Goal: Task Accomplishment & Management: Manage account settings

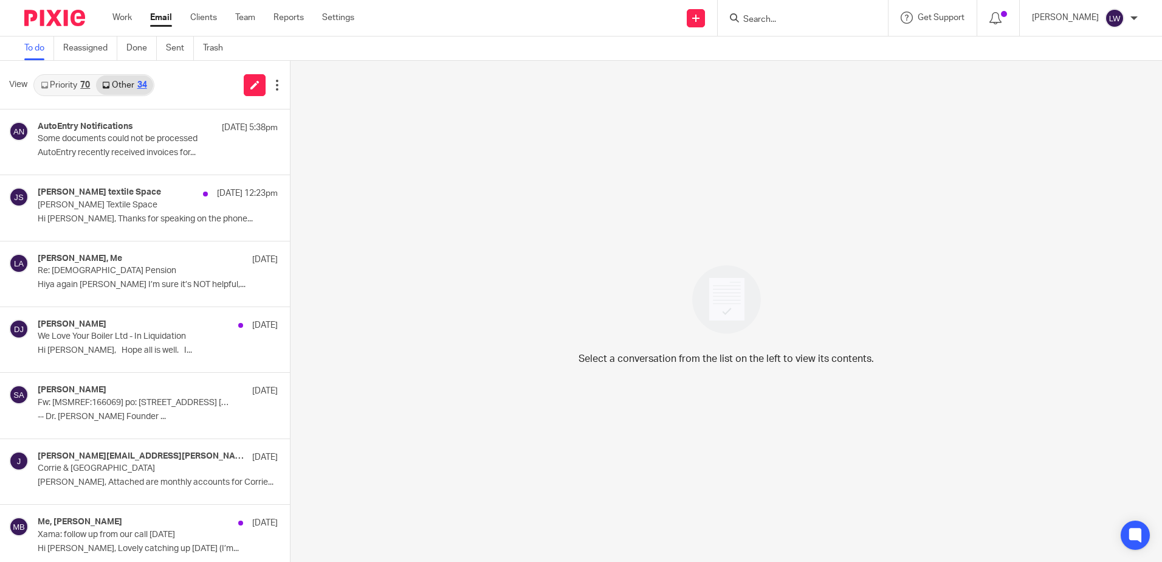
click at [161, 13] on link "Email" at bounding box center [161, 18] width 22 height 12
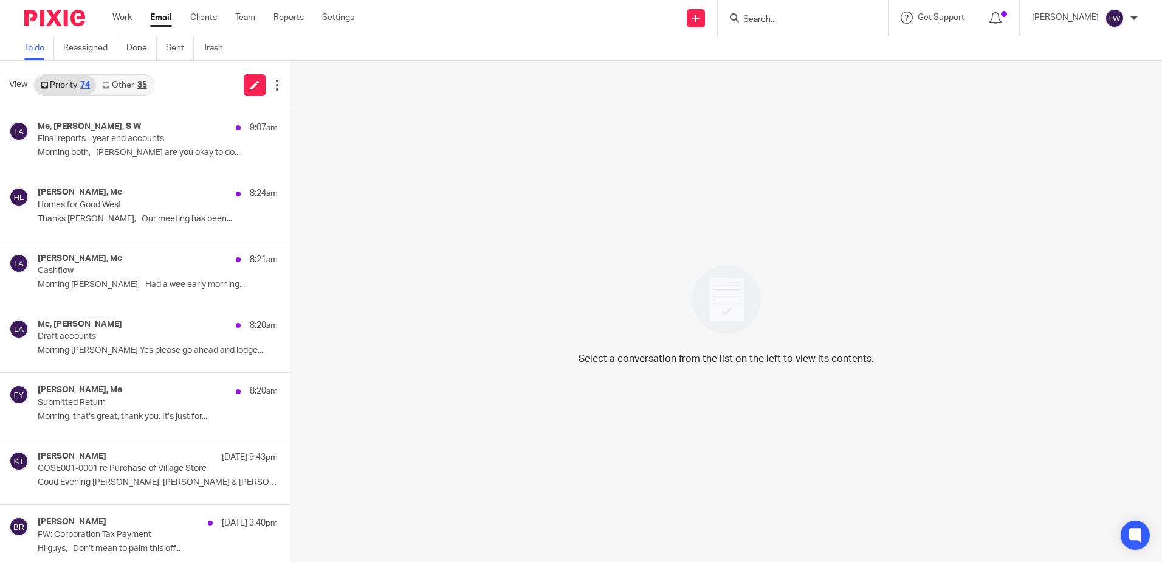
click at [131, 86] on link "Other 35" at bounding box center [124, 84] width 57 height 19
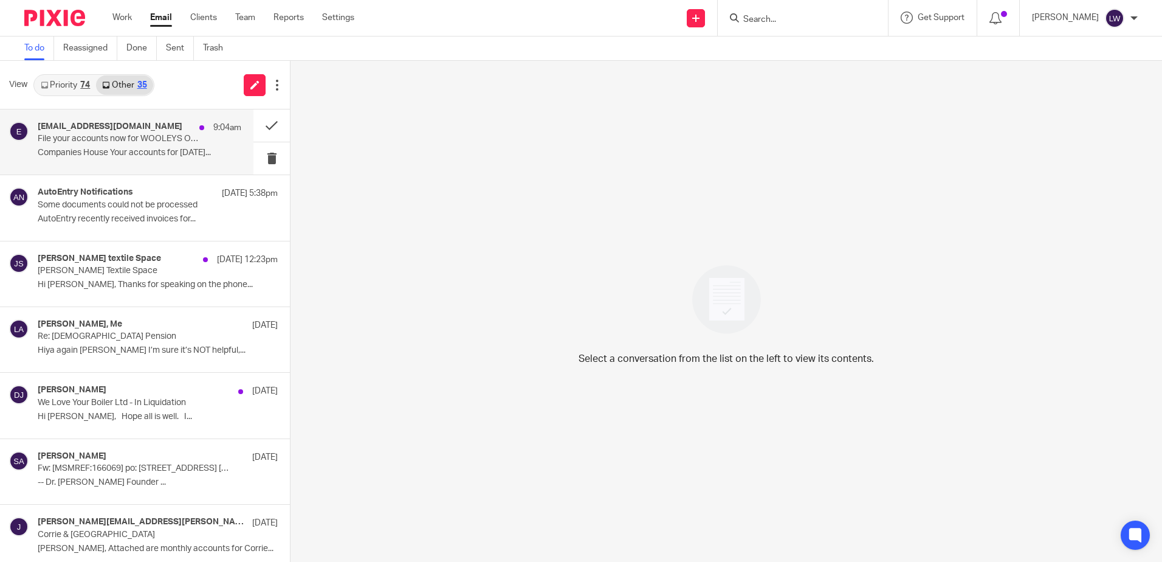
click at [129, 135] on p "File your accounts now for WOOLEYS OF ARRAN LIMITED SC089898" at bounding box center [119, 139] width 163 height 10
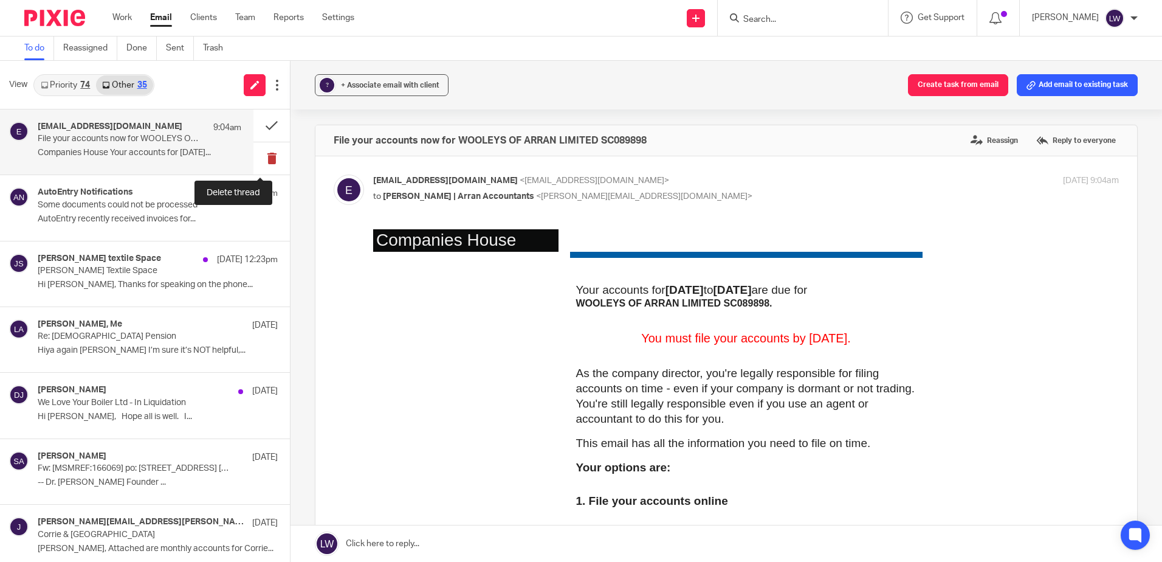
click at [261, 160] on button at bounding box center [271, 158] width 36 height 32
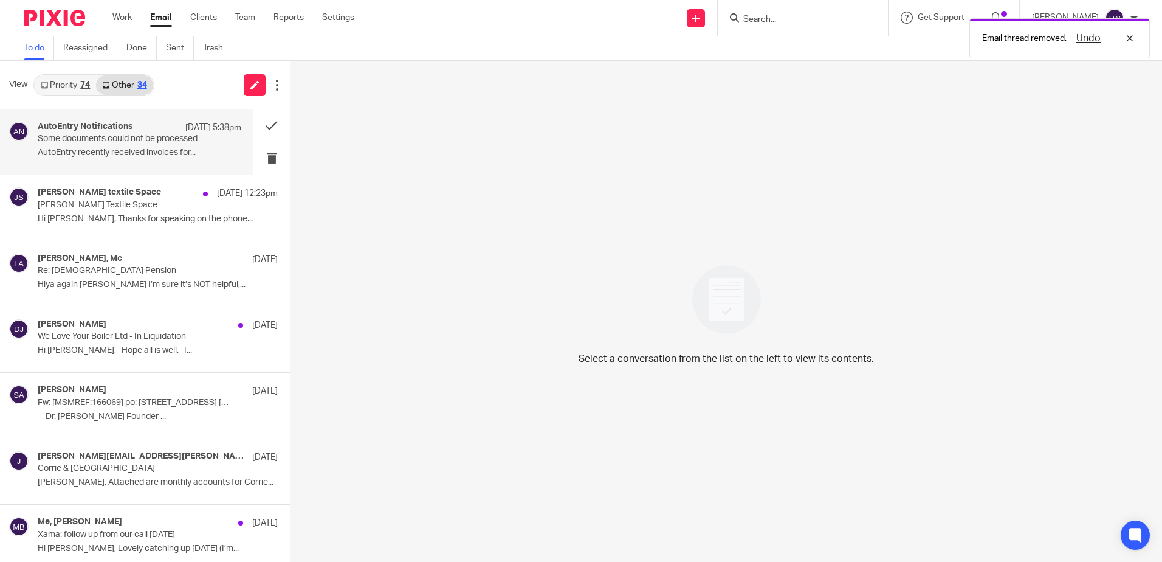
click at [162, 159] on div "AutoEntry Notifications 21 Aug 5:38pm Some documents could not be processed Aut…" at bounding box center [140, 142] width 204 height 41
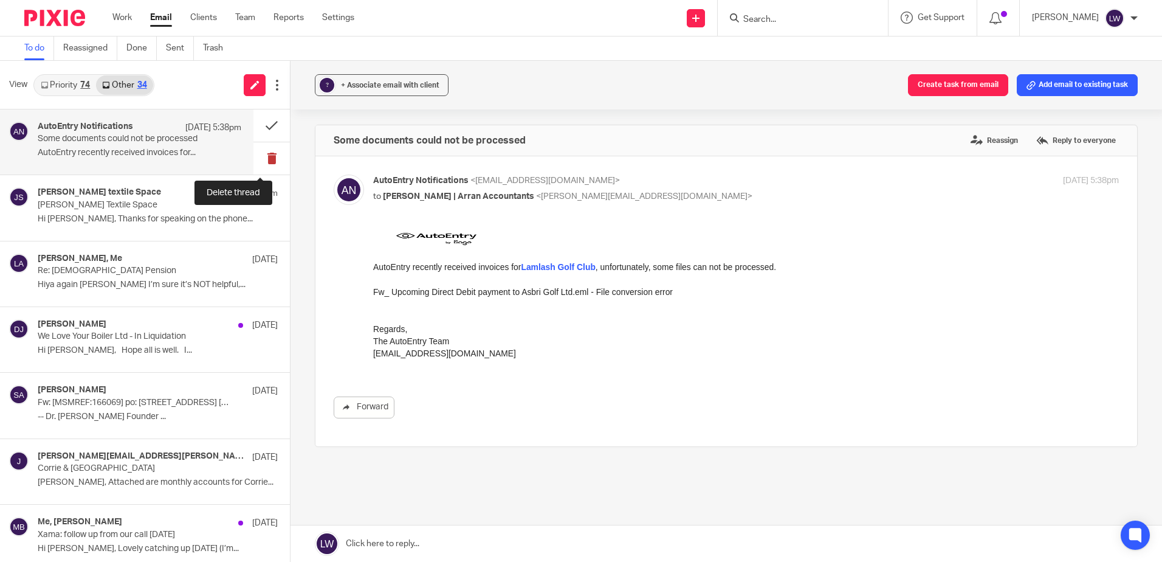
click at [255, 157] on button at bounding box center [271, 158] width 36 height 32
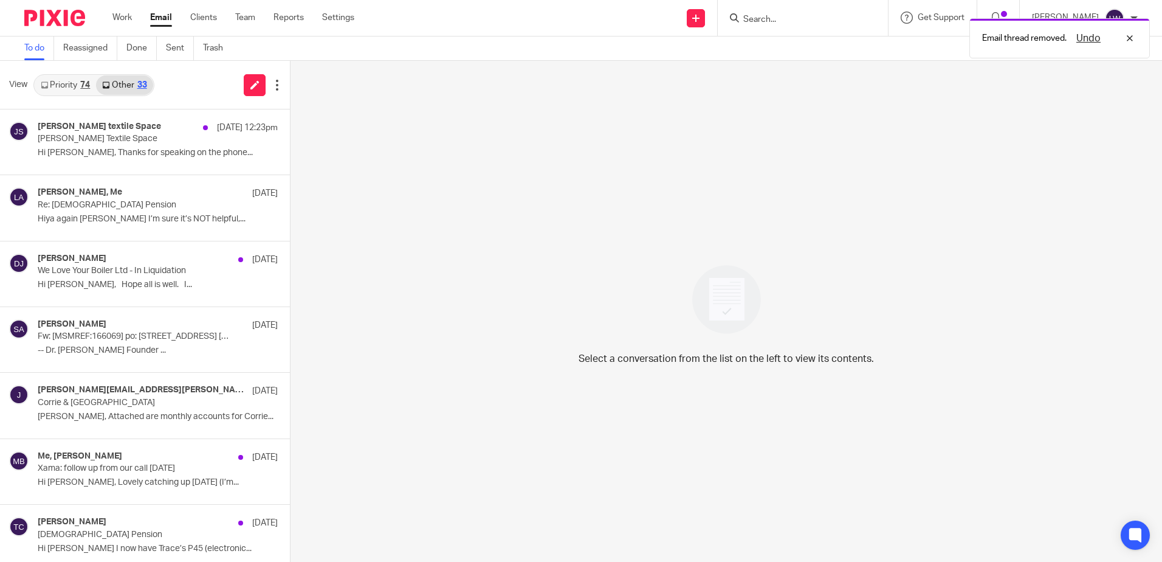
click at [67, 88] on link "Priority 74" at bounding box center [65, 84] width 61 height 19
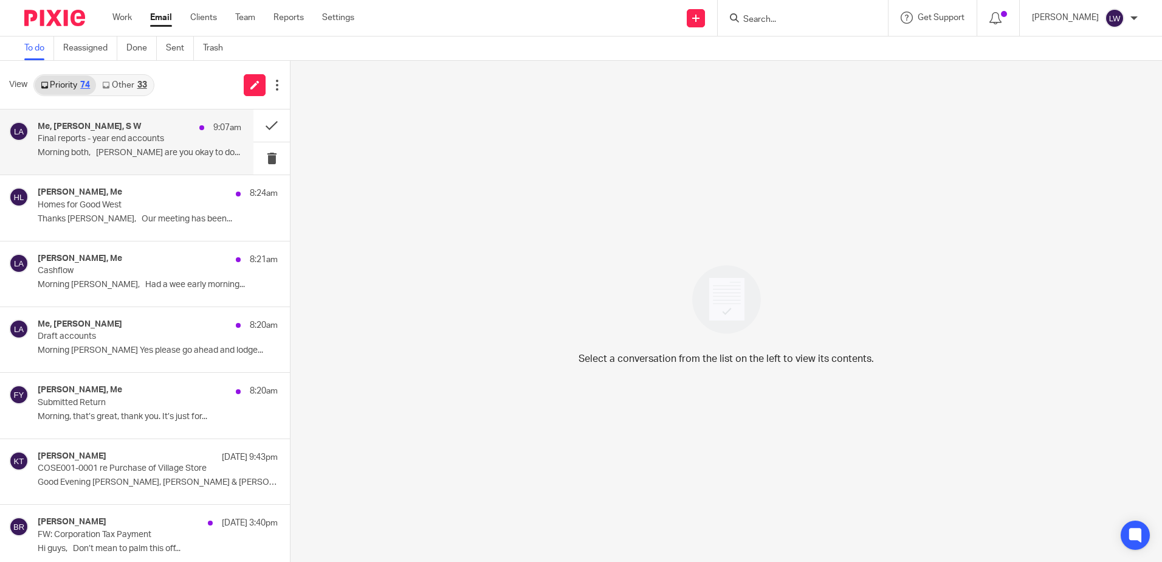
click at [73, 137] on p "Final reports - year end accounts" at bounding box center [119, 139] width 163 height 10
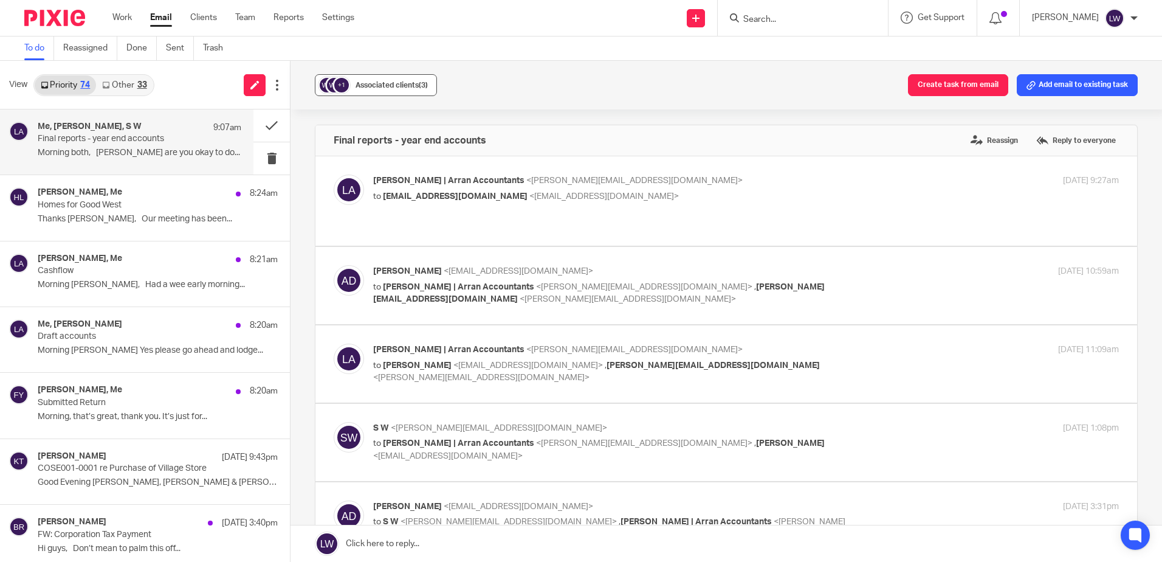
click at [345, 85] on div "+1" at bounding box center [341, 85] width 15 height 15
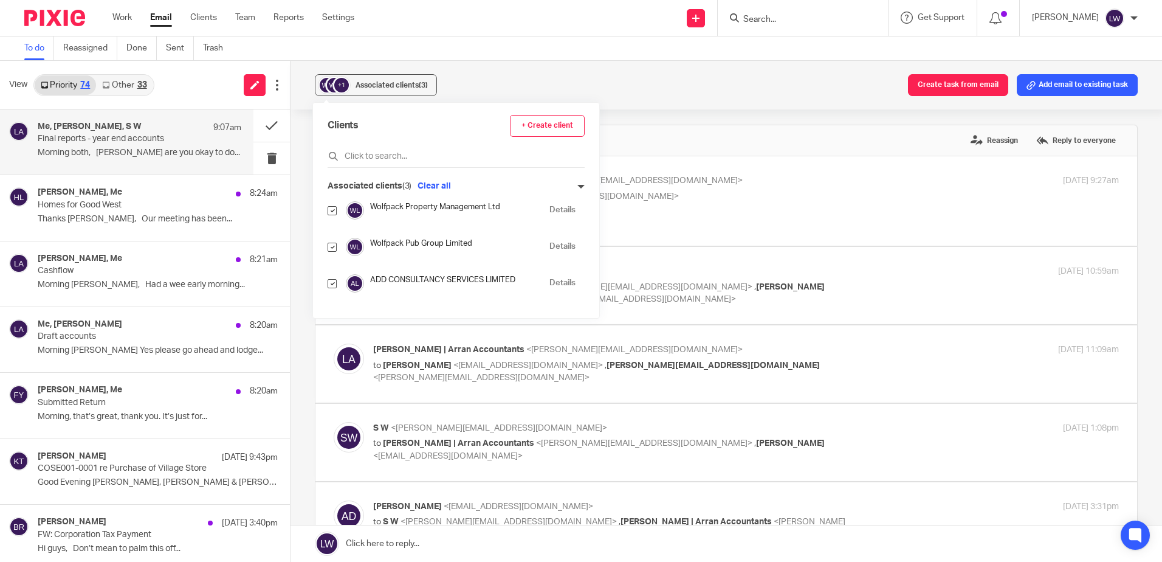
click at [331, 209] on input "checkbox" at bounding box center [332, 210] width 9 height 9
checkbox input "false"
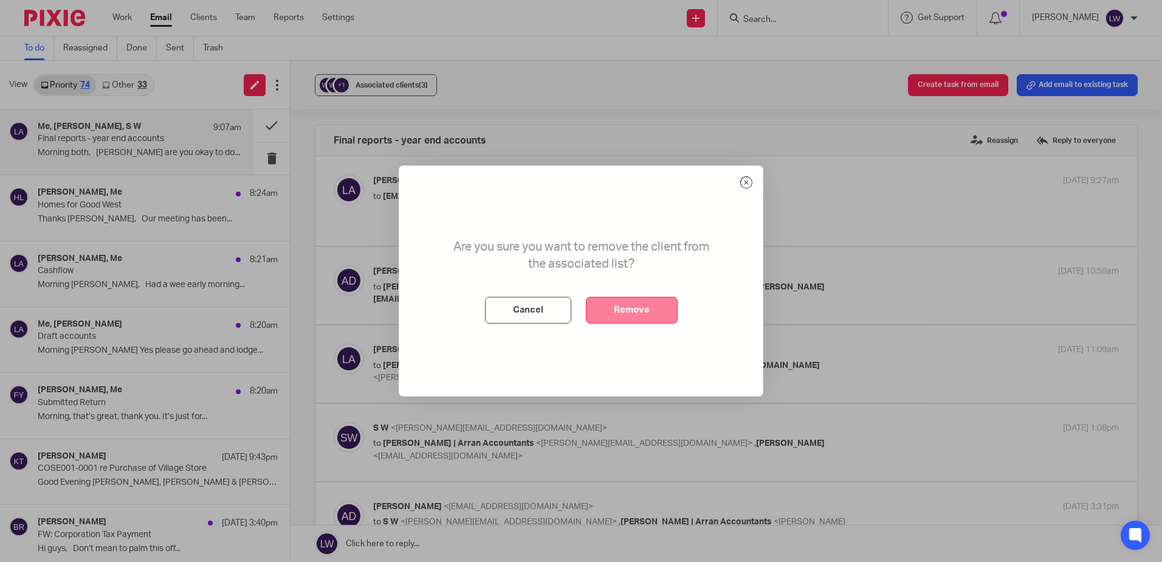
click at [643, 303] on button "Remove" at bounding box center [632, 310] width 92 height 27
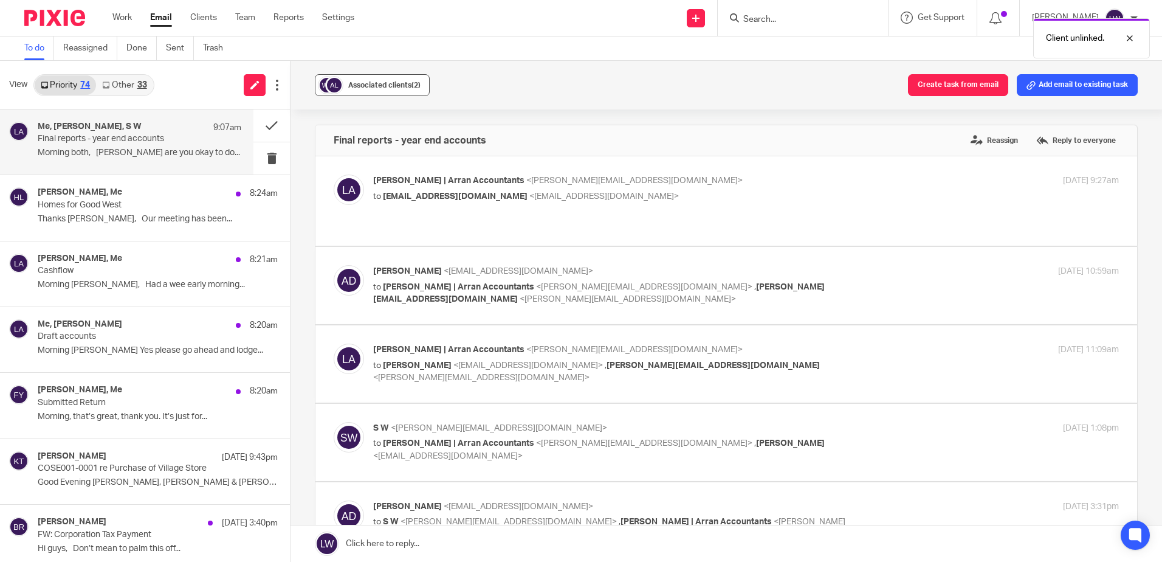
click at [370, 89] on div "Associated clients (2)" at bounding box center [384, 85] width 72 height 12
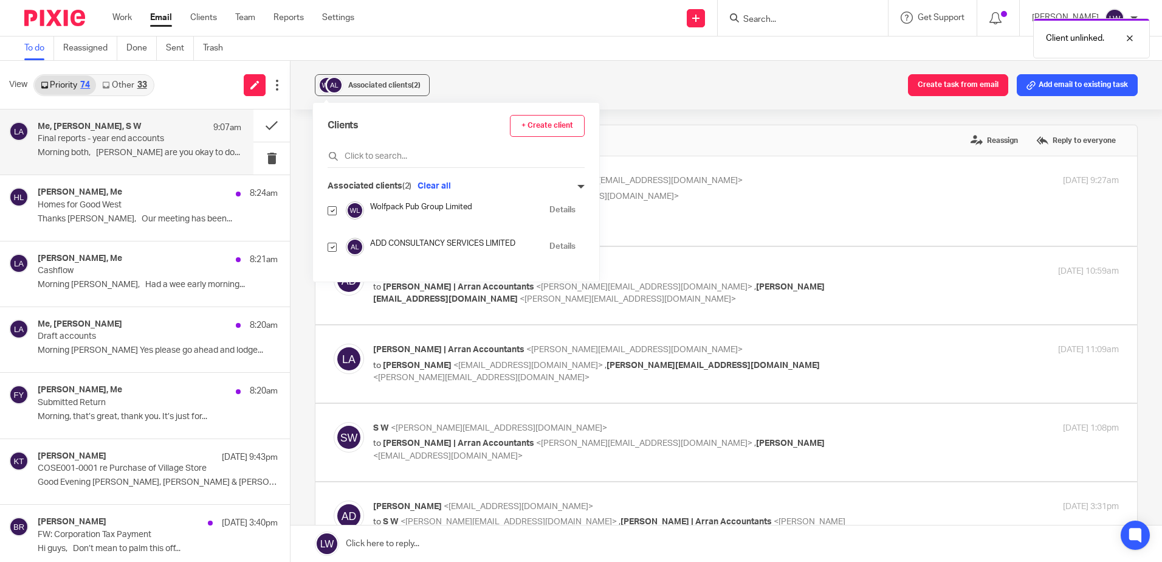
click at [334, 243] on input "checkbox" at bounding box center [332, 247] width 9 height 9
checkbox input "false"
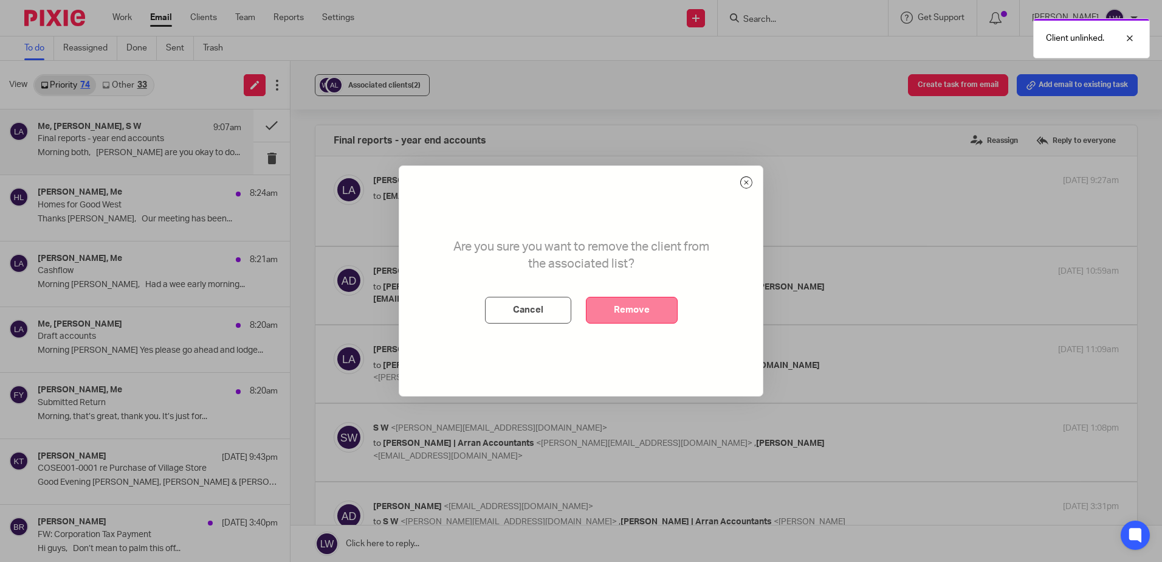
click at [616, 309] on button "Remove" at bounding box center [632, 310] width 92 height 27
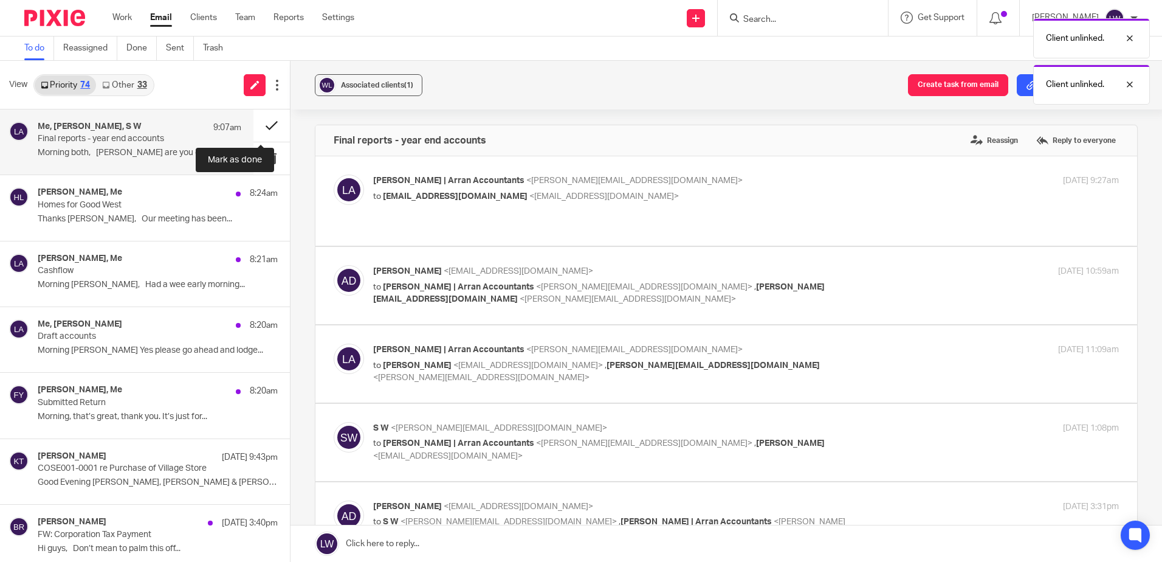
click at [260, 123] on button at bounding box center [271, 125] width 36 height 32
